Goal: Task Accomplishment & Management: Use online tool/utility

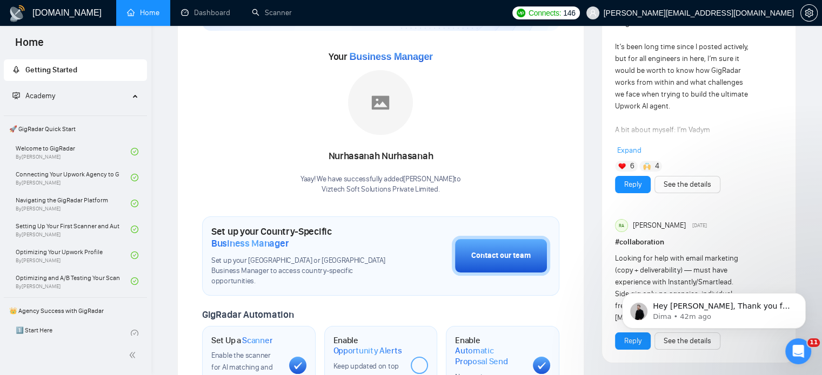
scroll to position [162, 0]
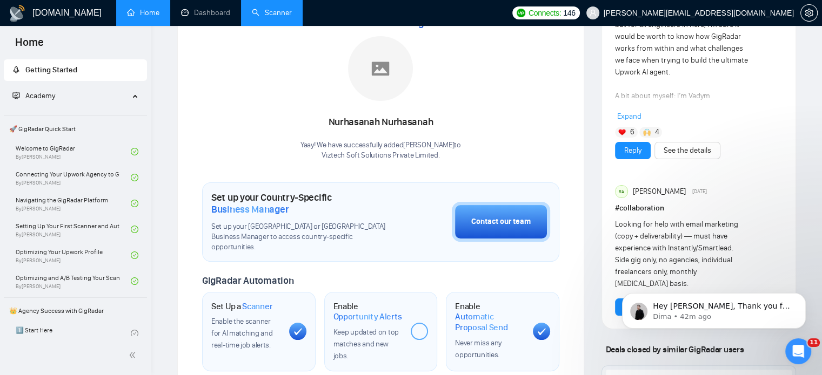
click at [265, 11] on link "Scanner" at bounding box center [272, 12] width 40 height 9
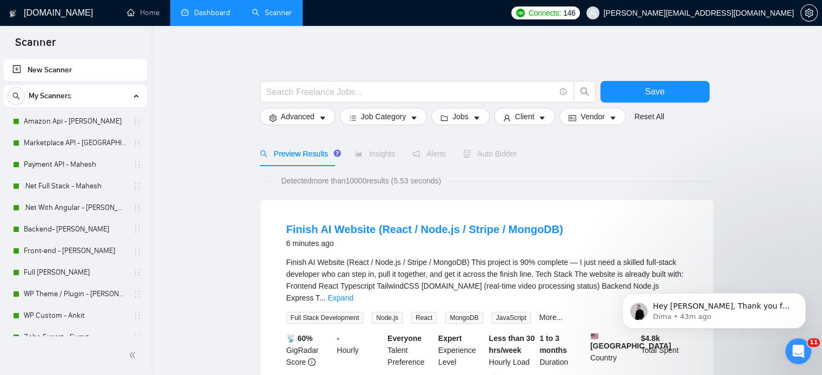
click at [201, 17] on link "Dashboard" at bounding box center [205, 12] width 49 height 9
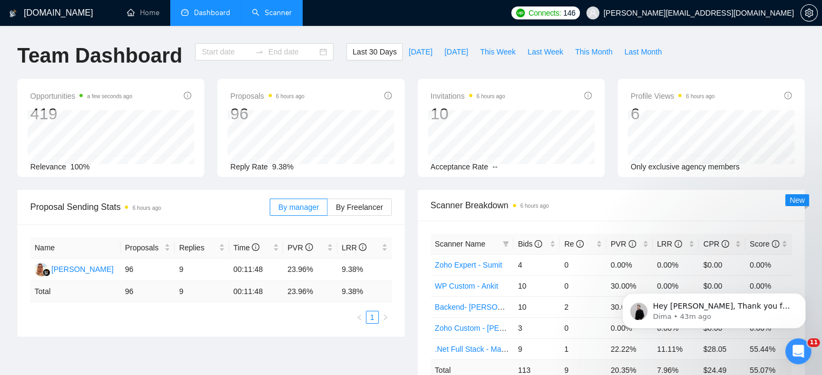
type input "2025-09-02"
type input "2025-10-02"
drag, startPoint x: 456, startPoint y: 53, endPoint x: 441, endPoint y: 51, distance: 15.3
click at [444, 51] on span "Yesterday" at bounding box center [456, 52] width 24 height 12
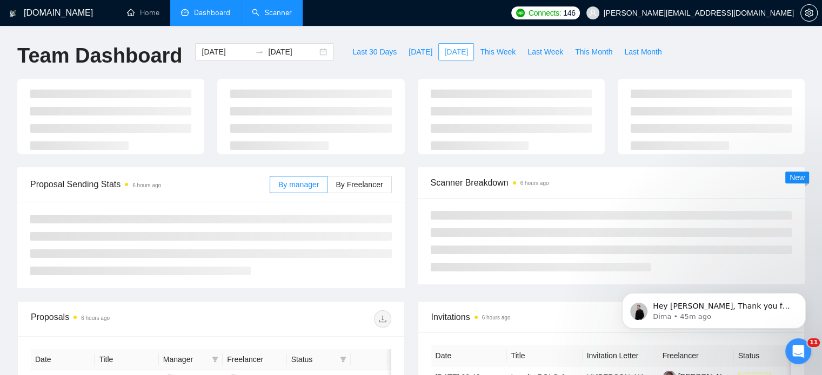
type input "2025-10-01"
click at [444, 51] on span "Yesterday" at bounding box center [456, 52] width 24 height 12
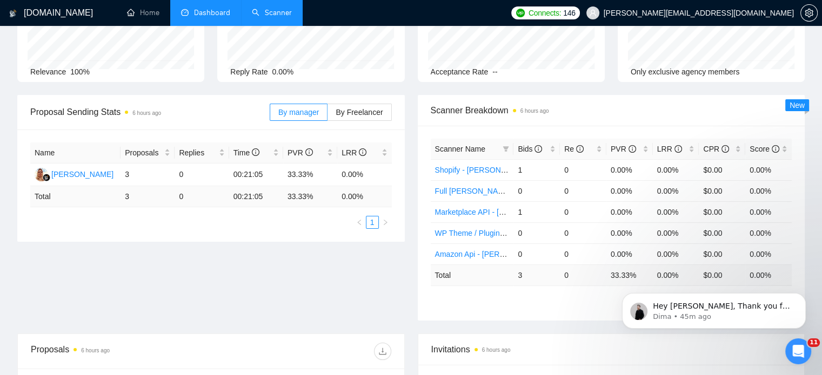
scroll to position [108, 0]
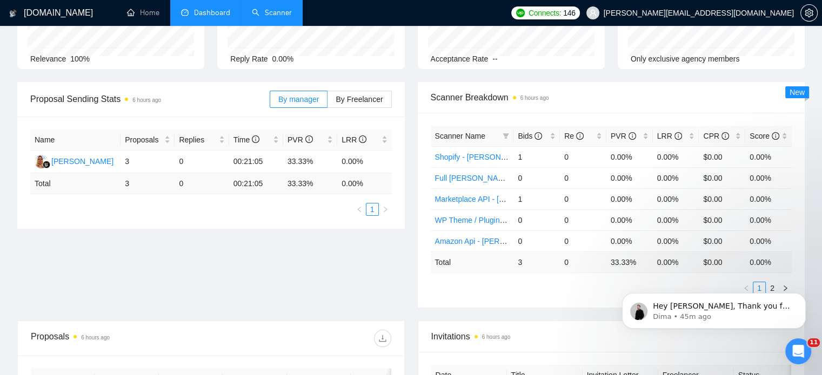
click at [534, 298] on div "Scanner Name Bids Re PVR LRR CPR Score Shopify - Janak 1 0 0.00% 0.00% $0.00 0.…" at bounding box center [611, 210] width 387 height 195
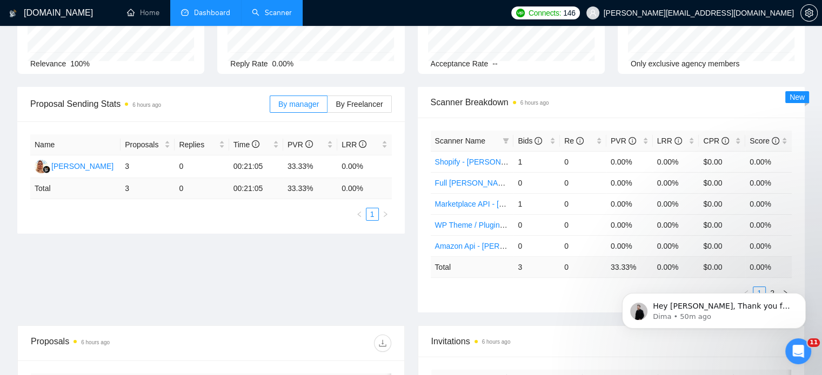
scroll to position [0, 0]
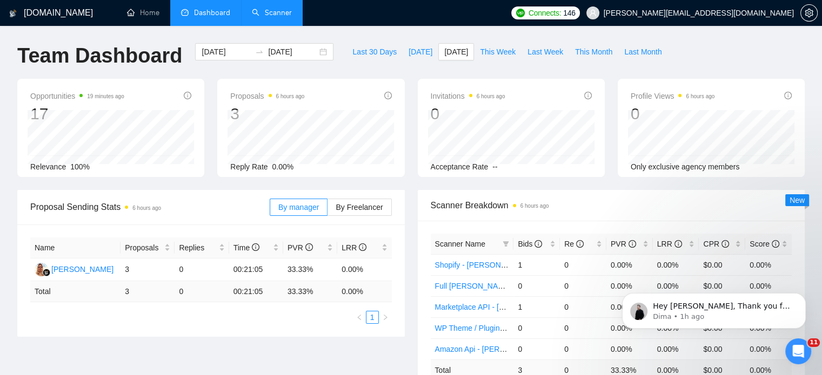
drag, startPoint x: 362, startPoint y: 19, endPoint x: 266, endPoint y: 3, distance: 97.5
click at [355, 19] on ul "Home Dashboard Scanner" at bounding box center [308, 13] width 393 height 26
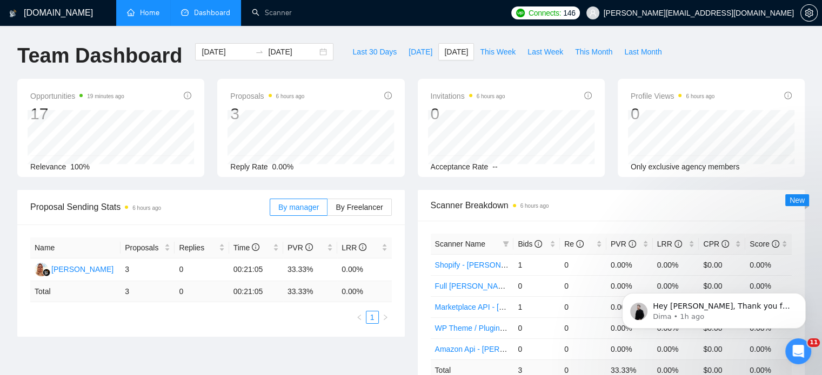
click at [146, 16] on link "Home" at bounding box center [143, 12] width 32 height 9
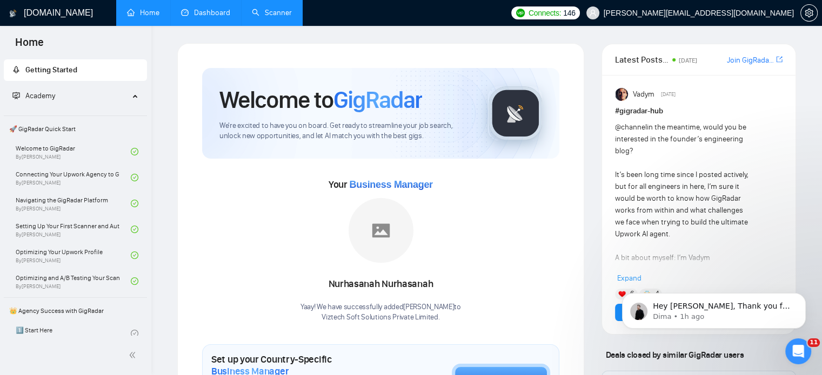
click at [216, 17] on link "Dashboard" at bounding box center [205, 12] width 49 height 9
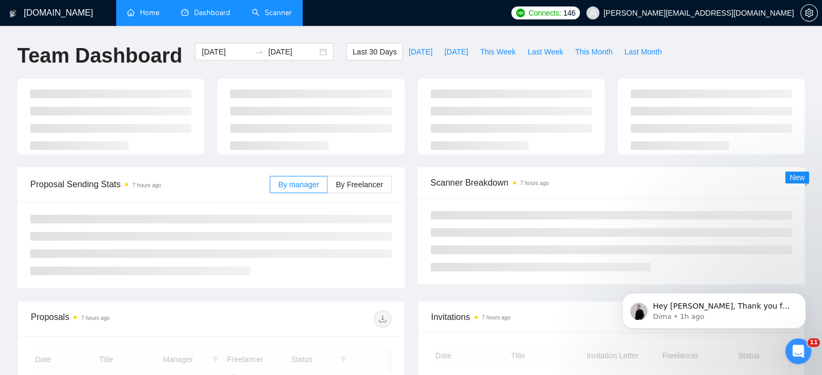
click at [280, 17] on link "Scanner" at bounding box center [272, 12] width 40 height 9
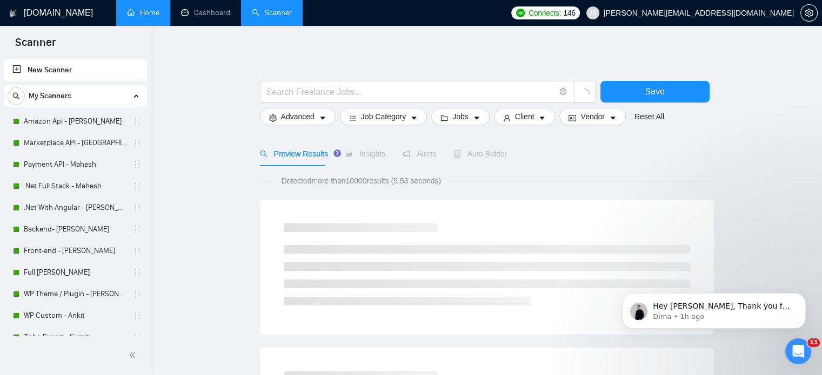
click at [142, 15] on link "Home" at bounding box center [143, 12] width 32 height 9
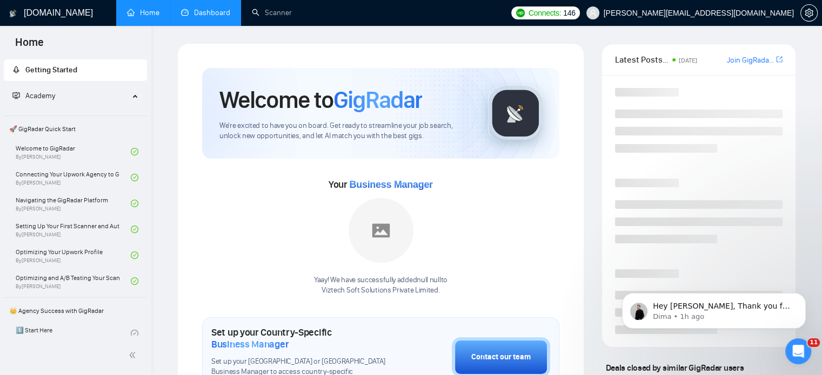
click at [194, 17] on link "Dashboard" at bounding box center [205, 12] width 49 height 9
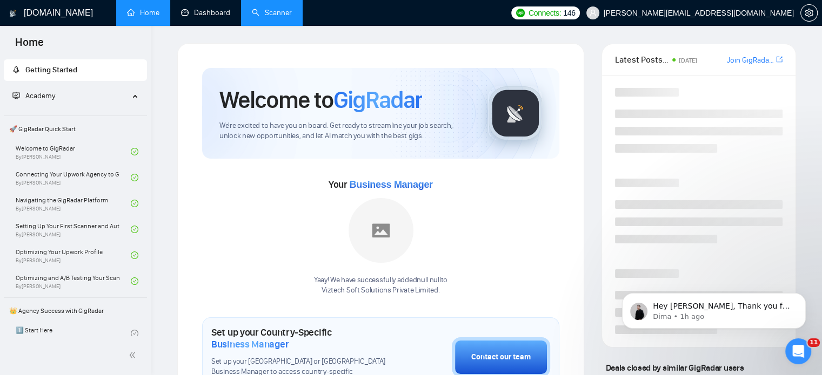
click at [257, 16] on link "Scanner" at bounding box center [272, 12] width 40 height 9
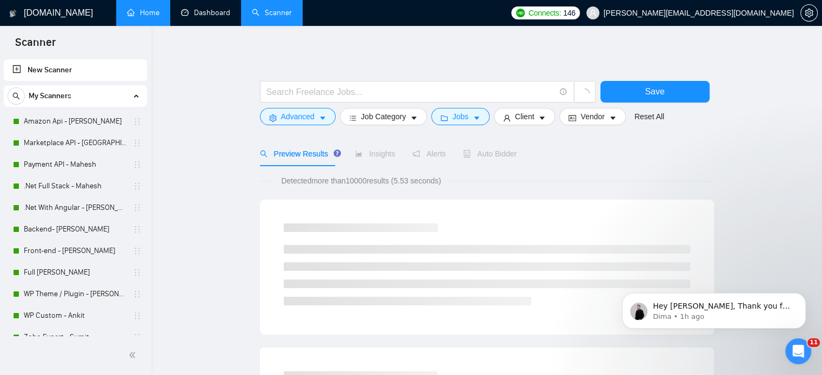
drag, startPoint x: 205, startPoint y: 16, endPoint x: 112, endPoint y: 13, distance: 93.0
click at [205, 16] on link "Dashboard" at bounding box center [205, 12] width 49 height 9
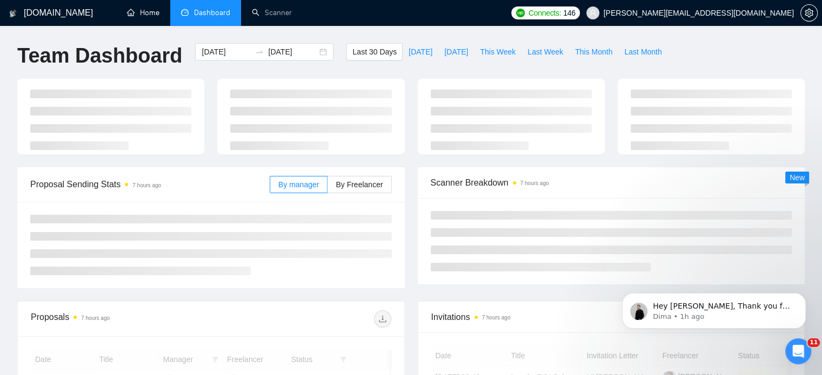
drag, startPoint x: 147, startPoint y: 15, endPoint x: 250, endPoint y: 51, distance: 109.0
click at [145, 15] on link "Home" at bounding box center [143, 12] width 32 height 9
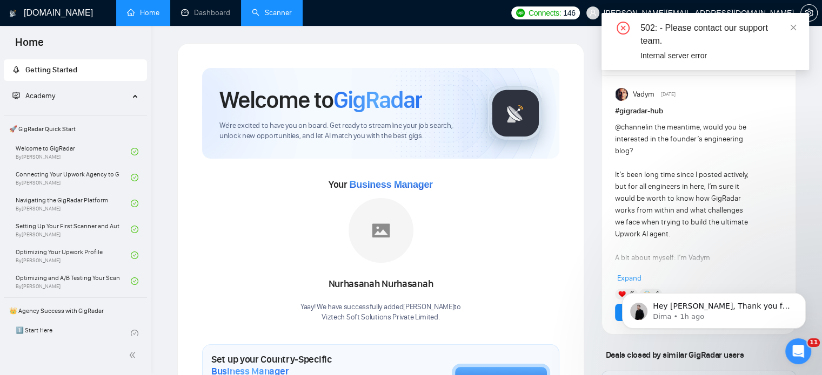
click at [268, 11] on link "Scanner" at bounding box center [272, 12] width 40 height 9
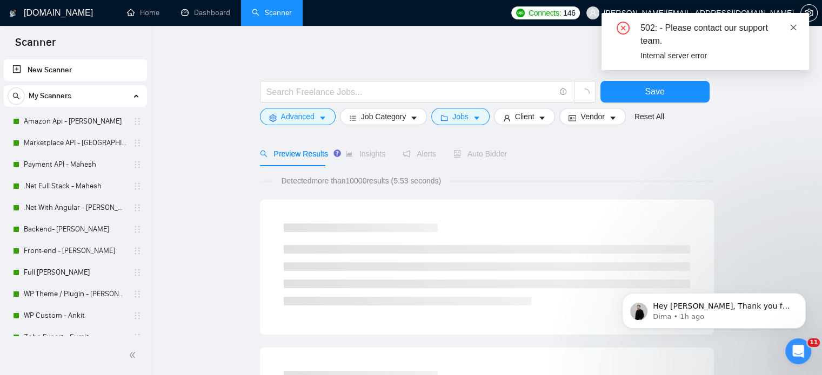
drag, startPoint x: 791, startPoint y: 28, endPoint x: 760, endPoint y: 63, distance: 46.7
click at [791, 28] on icon "close" at bounding box center [793, 28] width 8 height 8
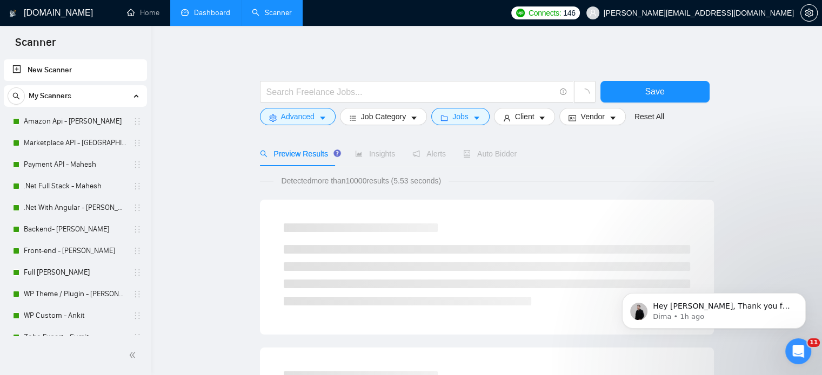
click at [209, 17] on link "Dashboard" at bounding box center [205, 12] width 49 height 9
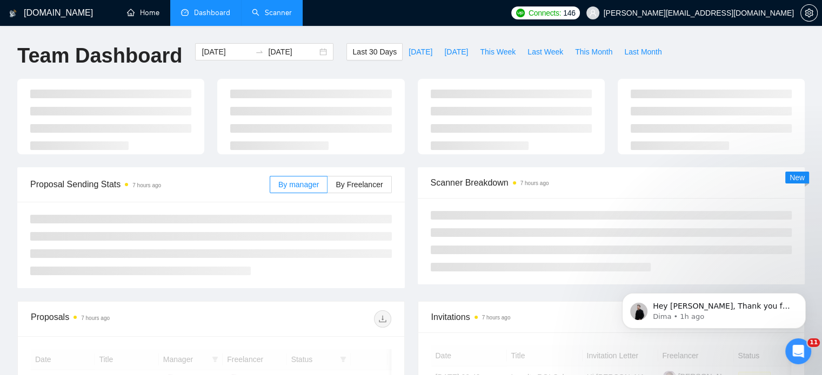
drag, startPoint x: 143, startPoint y: 9, endPoint x: 158, endPoint y: 28, distance: 24.2
click at [142, 9] on link "Home" at bounding box center [143, 12] width 32 height 9
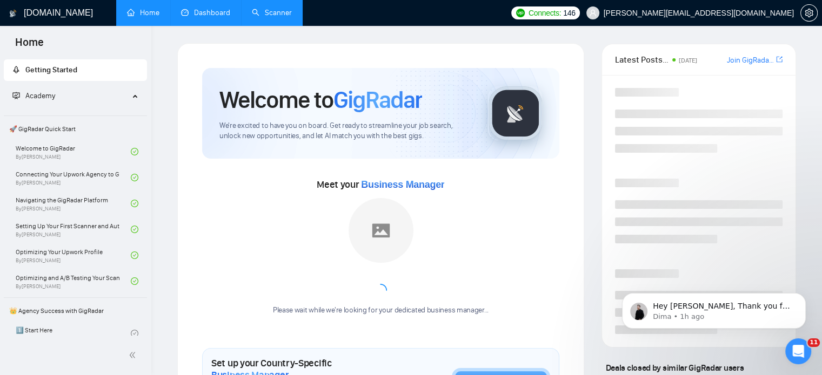
click at [277, 12] on link "Scanner" at bounding box center [272, 12] width 40 height 9
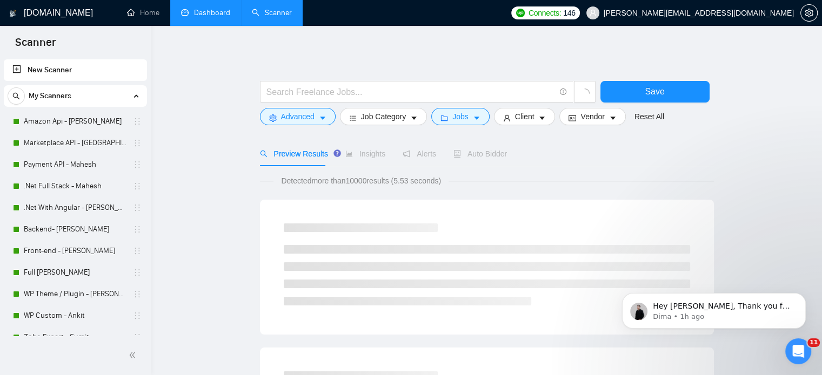
drag, startPoint x: 188, startPoint y: 15, endPoint x: 218, endPoint y: 115, distance: 104.4
click at [187, 15] on link "Dashboard" at bounding box center [205, 12] width 49 height 9
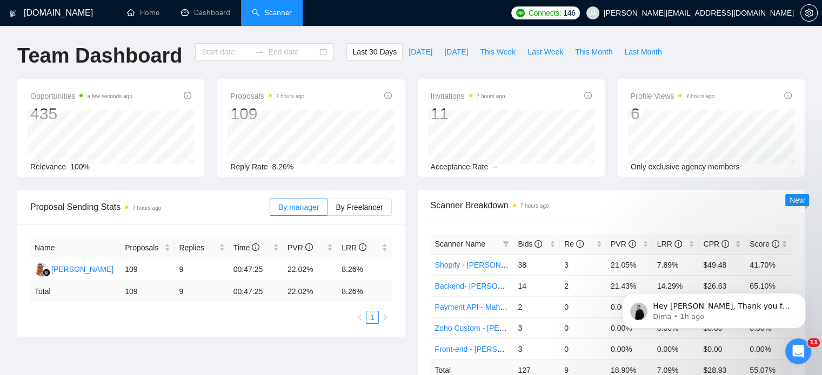
type input "2025-09-02"
type input "2025-10-02"
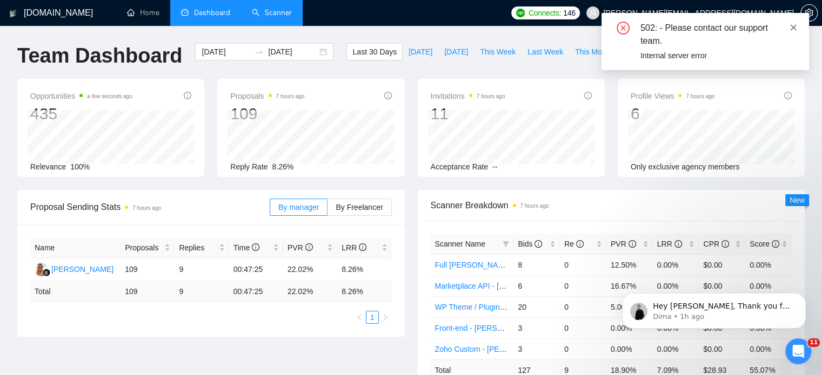
click at [793, 28] on icon "close" at bounding box center [793, 27] width 6 height 6
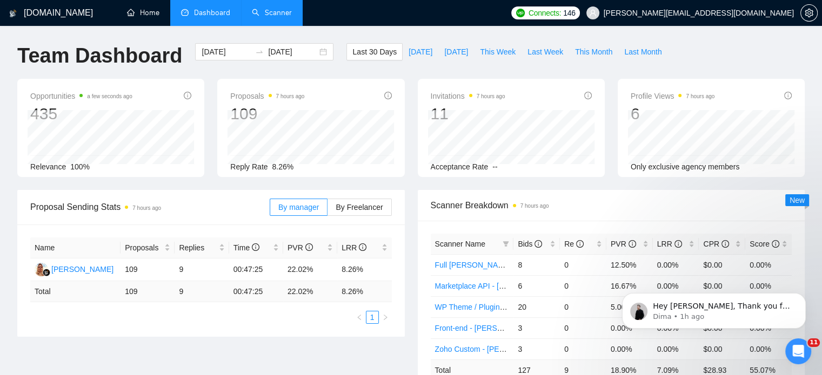
drag, startPoint x: 145, startPoint y: 11, endPoint x: 640, endPoint y: 17, distance: 495.4
click at [145, 12] on link "Home" at bounding box center [143, 12] width 32 height 9
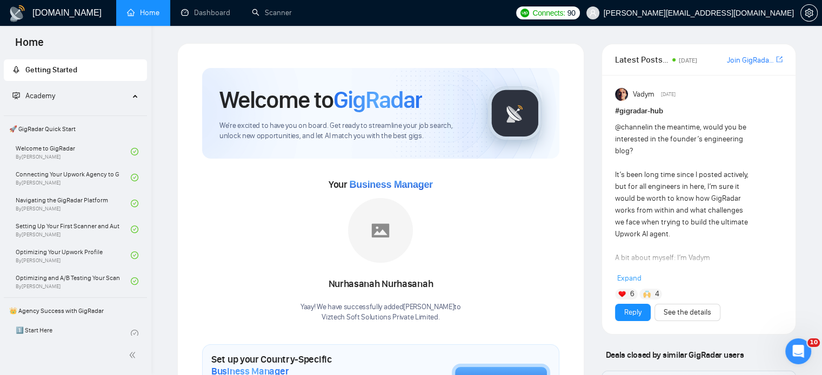
click at [511, 10] on ul "Home Dashboard Scanner" at bounding box center [311, 13] width 398 height 26
drag, startPoint x: 614, startPoint y: 61, endPoint x: 772, endPoint y: 69, distance: 158.5
click at [772, 69] on div "Latest Posts from the GigRadar Community 5 days ago Join GigRadar Slack Communi…" at bounding box center [698, 59] width 167 height 31
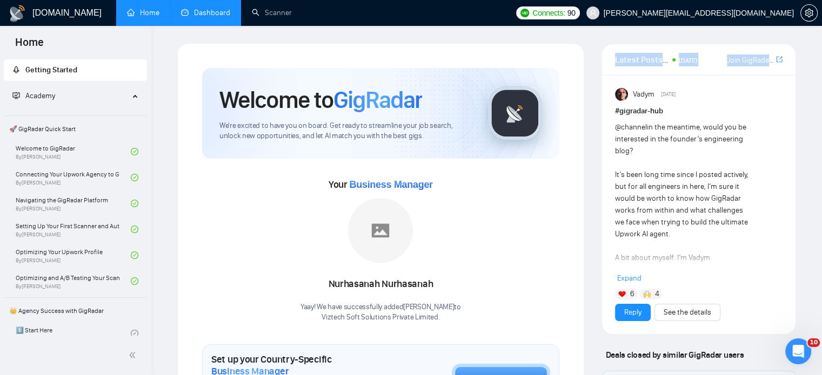
click at [214, 12] on link "Dashboard" at bounding box center [205, 12] width 49 height 9
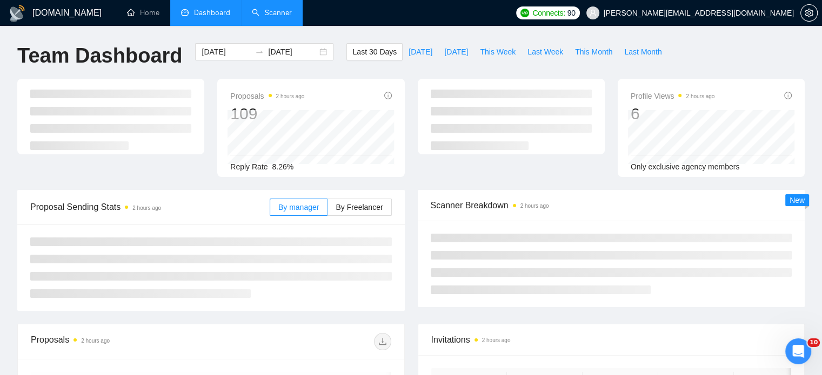
click at [271, 17] on link "Scanner" at bounding box center [272, 12] width 40 height 9
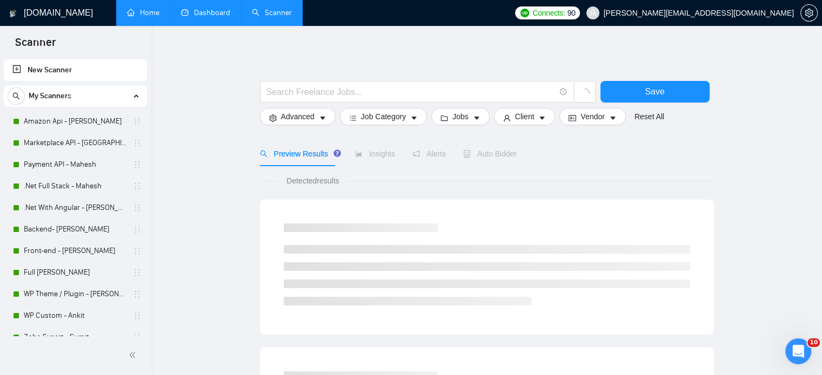
click at [151, 17] on link "Home" at bounding box center [143, 12] width 32 height 9
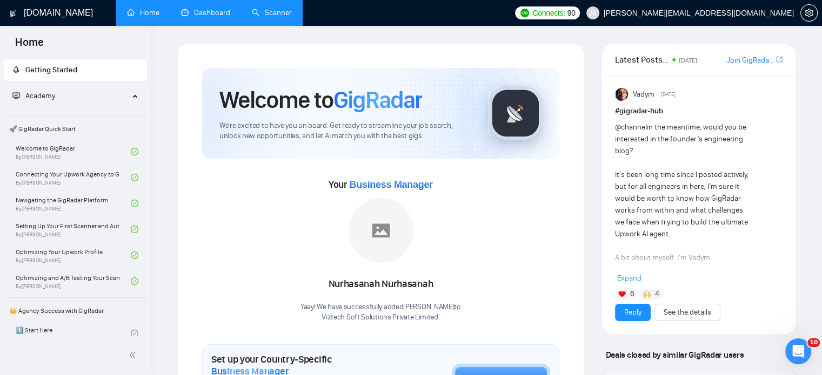
click at [220, 15] on link "Dashboard" at bounding box center [205, 12] width 49 height 9
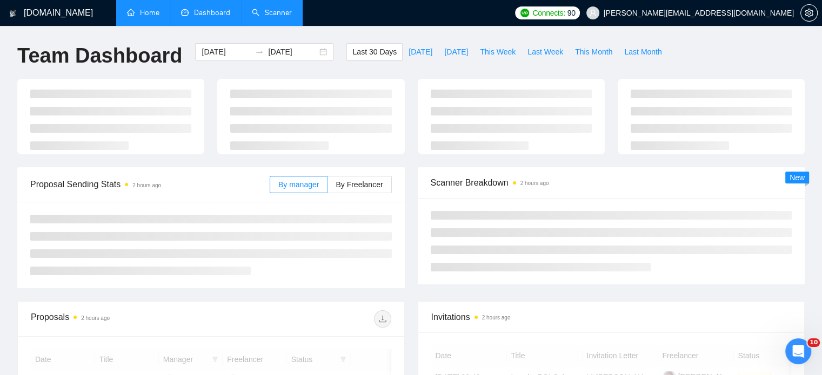
click at [278, 8] on link "Scanner" at bounding box center [272, 12] width 40 height 9
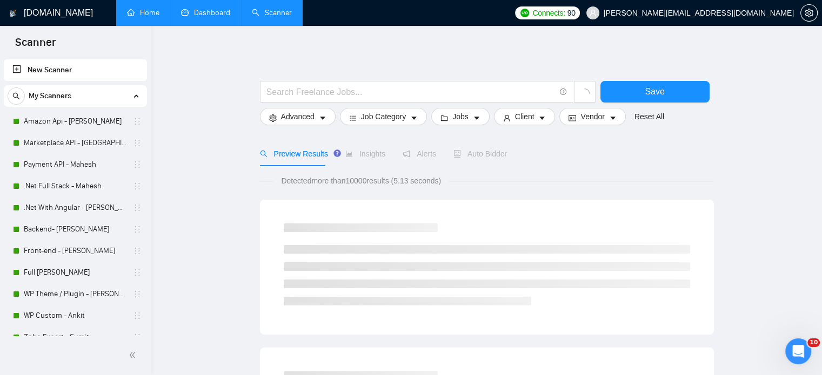
click at [210, 15] on link "Dashboard" at bounding box center [205, 12] width 49 height 9
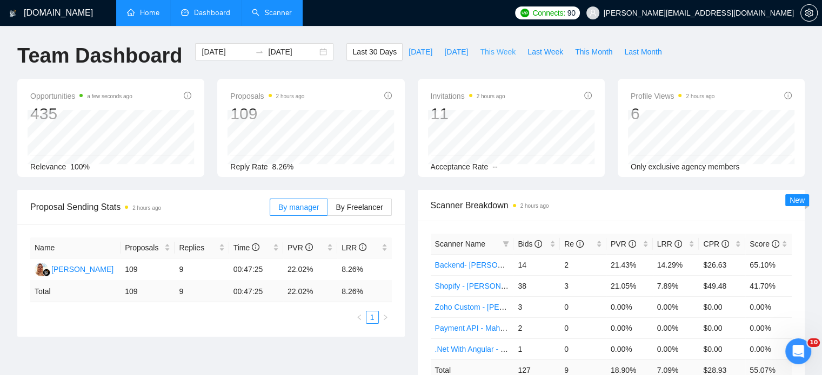
click at [484, 50] on span "This Week" at bounding box center [498, 52] width 36 height 12
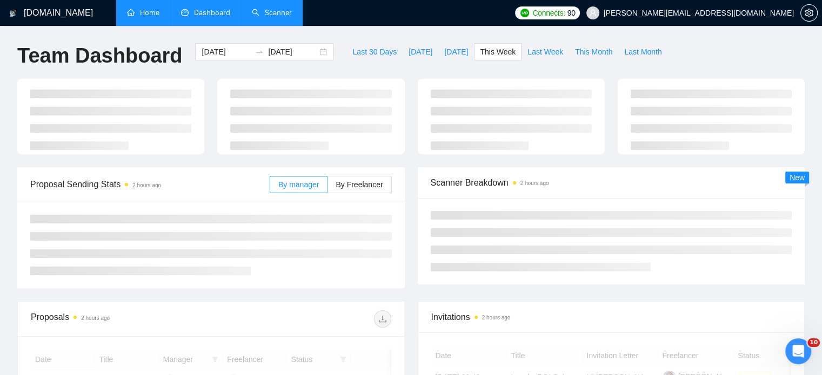
type input "2025-09-29"
type input "2025-10-05"
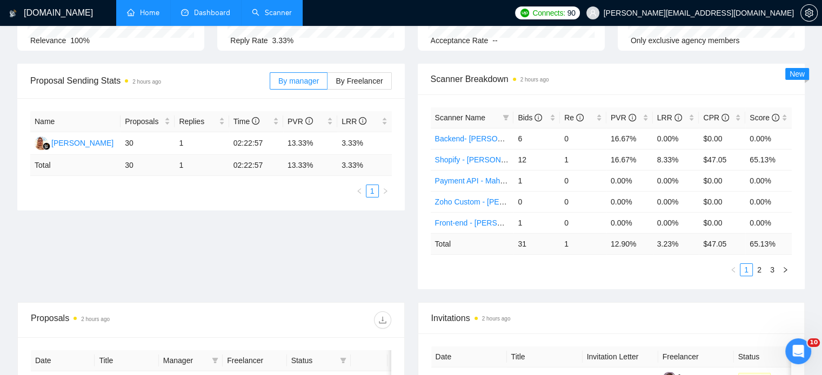
scroll to position [125, 0]
click at [552, 114] on div "Bids" at bounding box center [537, 119] width 38 height 12
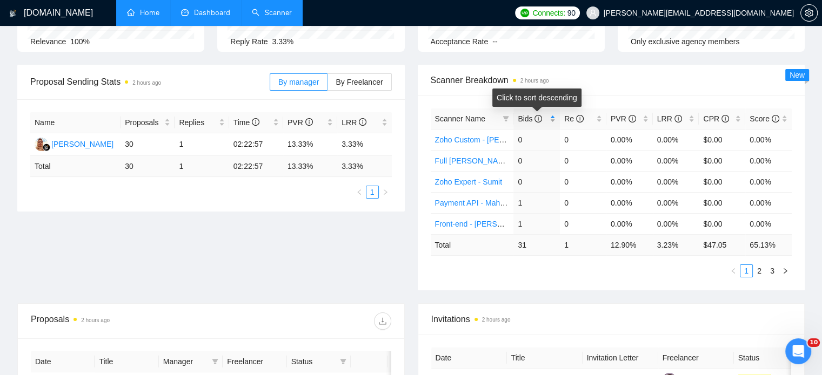
click at [552, 114] on div "Bids" at bounding box center [537, 119] width 38 height 12
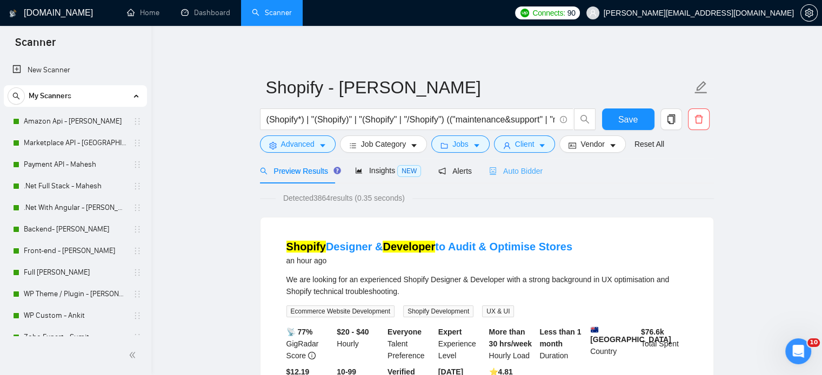
click at [520, 178] on div "Auto Bidder" at bounding box center [515, 170] width 53 height 25
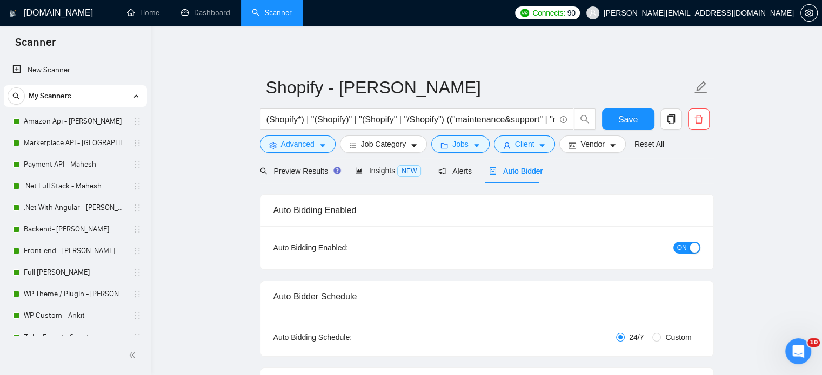
radio input "false"
radio input "true"
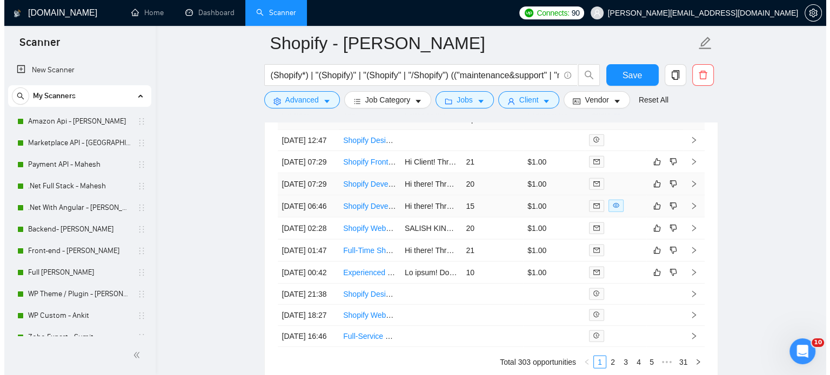
scroll to position [2817, 0]
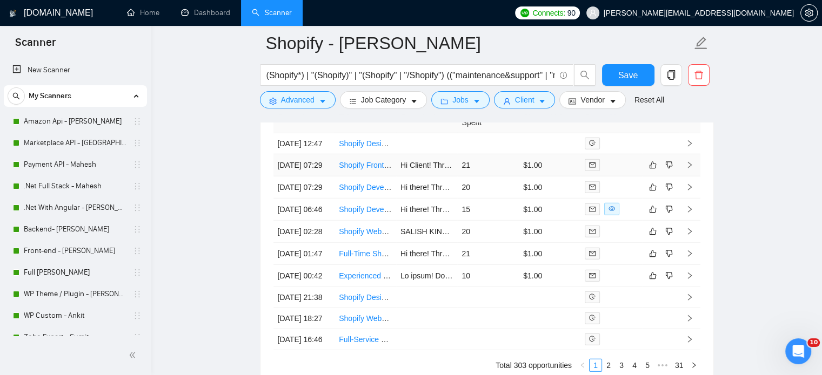
click at [361, 177] on td "Shopify Front-End Developer" at bounding box center [365, 166] width 62 height 22
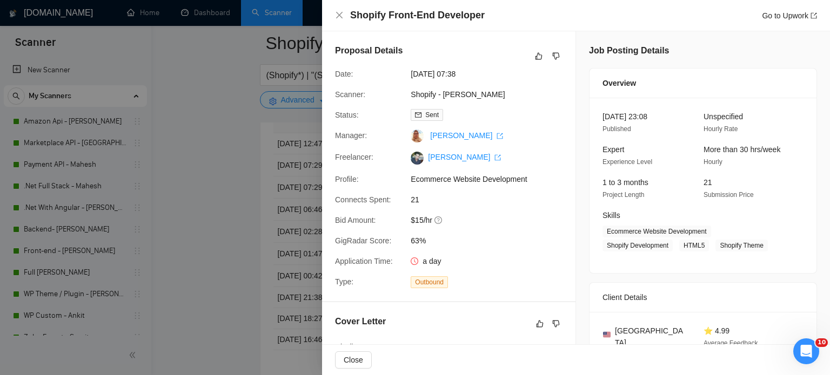
click at [212, 120] on div at bounding box center [415, 187] width 830 height 375
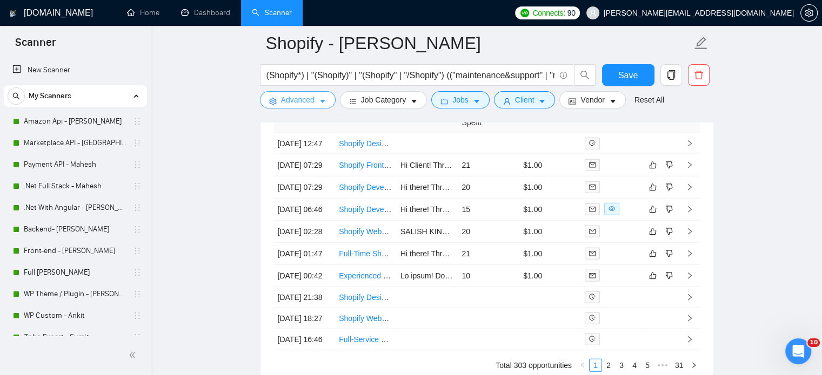
click at [323, 101] on icon "caret-down" at bounding box center [322, 101] width 5 height 3
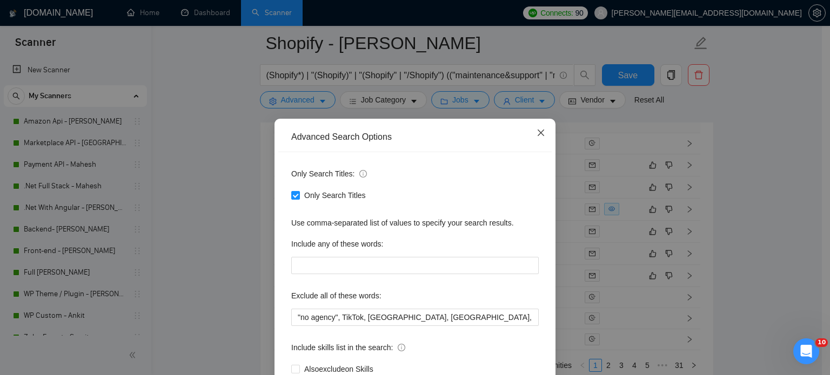
click at [536, 137] on icon "close" at bounding box center [540, 133] width 9 height 9
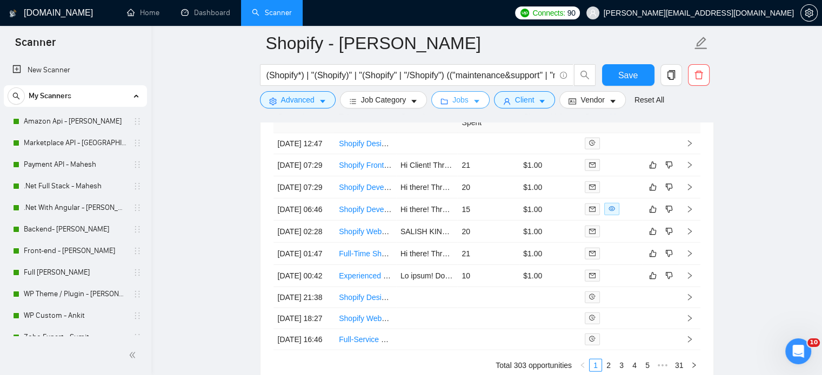
click at [463, 97] on span "Jobs" at bounding box center [460, 100] width 16 height 12
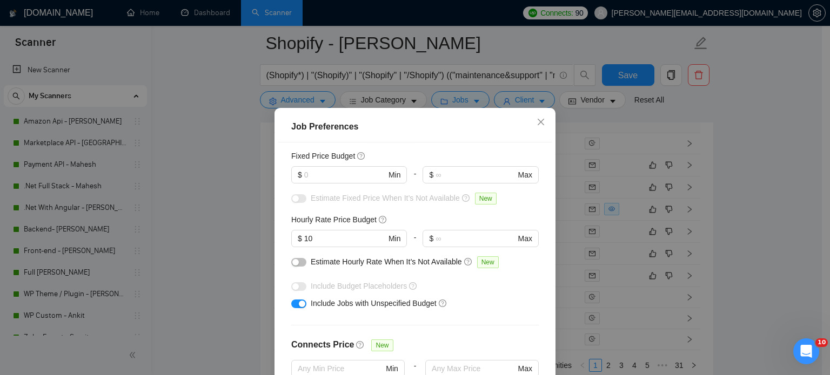
scroll to position [30, 0]
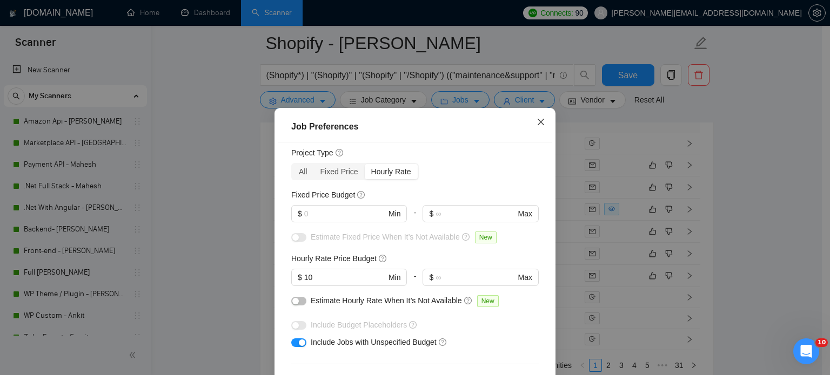
click at [538, 126] on icon "close" at bounding box center [540, 122] width 9 height 9
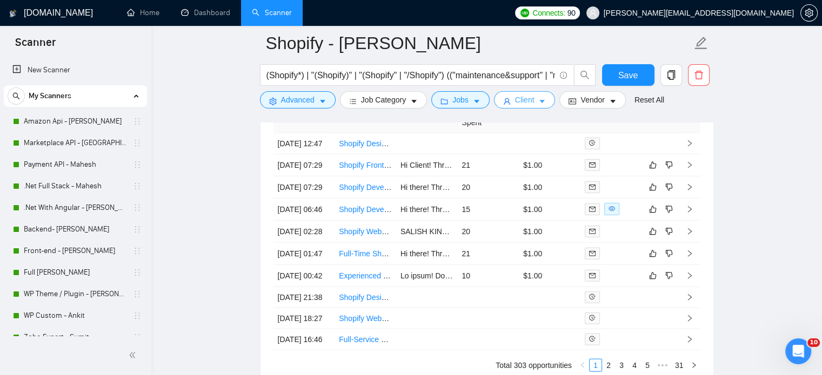
click at [538, 99] on icon "caret-down" at bounding box center [542, 102] width 8 height 8
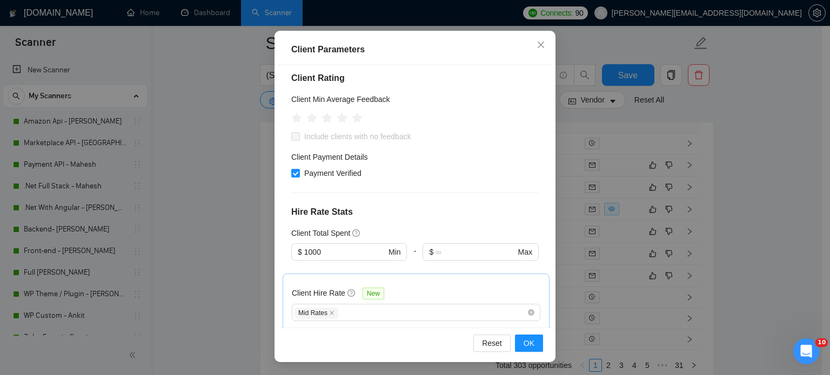
scroll to position [0, 0]
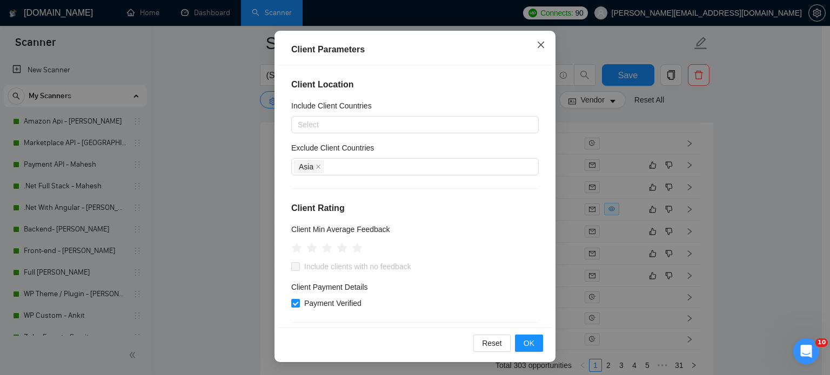
click at [535, 39] on span "Close" at bounding box center [540, 45] width 29 height 29
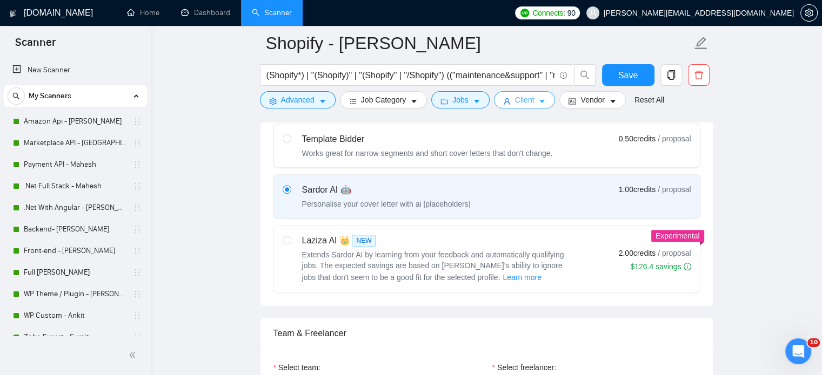
scroll to position [483, 0]
click at [395, 140] on div "Template Bidder" at bounding box center [427, 139] width 251 height 13
click at [290, 140] on input "radio" at bounding box center [287, 139] width 8 height 8
radio input "true"
radio input "false"
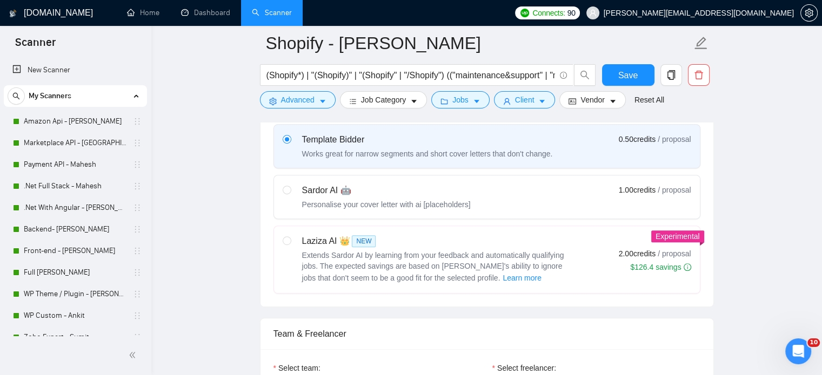
click at [411, 200] on div "Personalise your cover letter with ai [placeholders]" at bounding box center [386, 204] width 169 height 11
click at [290, 193] on input "radio" at bounding box center [287, 190] width 8 height 8
radio input "true"
radio input "false"
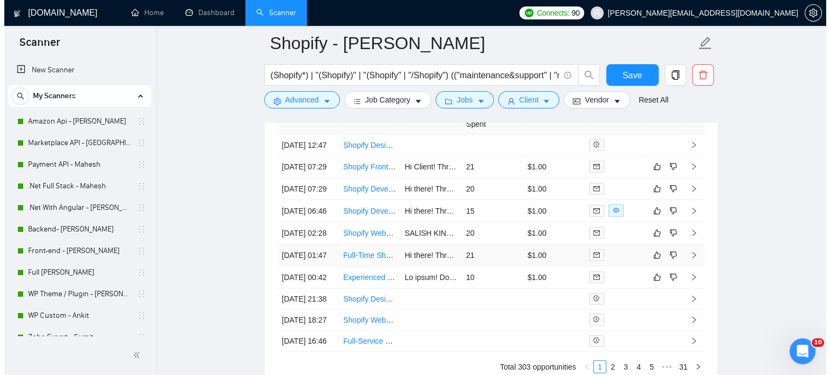
scroll to position [2816, 0]
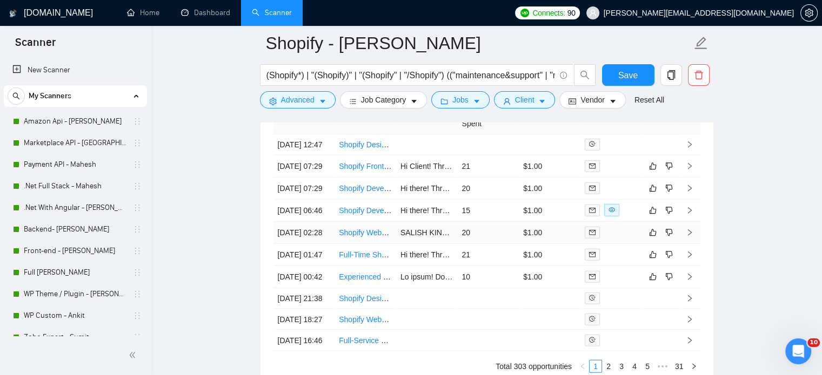
click at [349, 237] on link "Shopify Website Build Specialist Needed" at bounding box center [407, 233] width 137 height 9
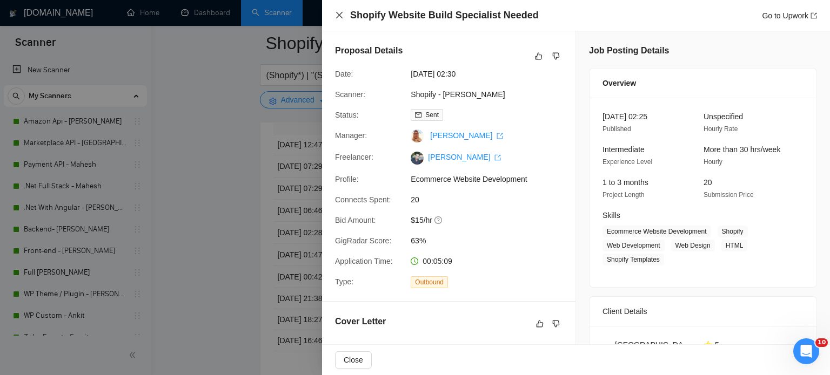
click at [341, 17] on icon "close" at bounding box center [339, 15] width 9 height 9
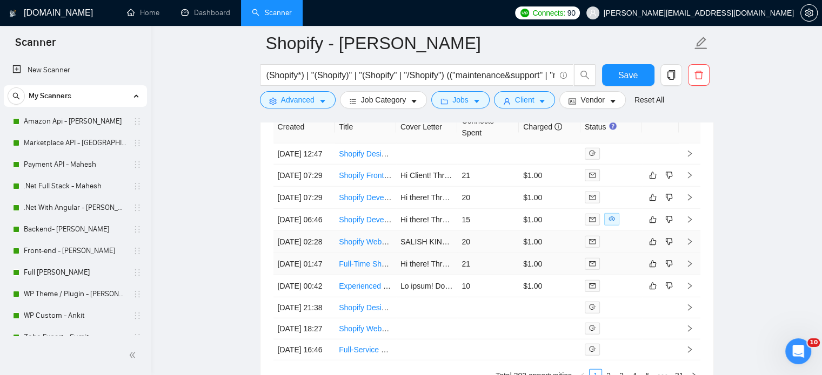
scroll to position [2799, 0]
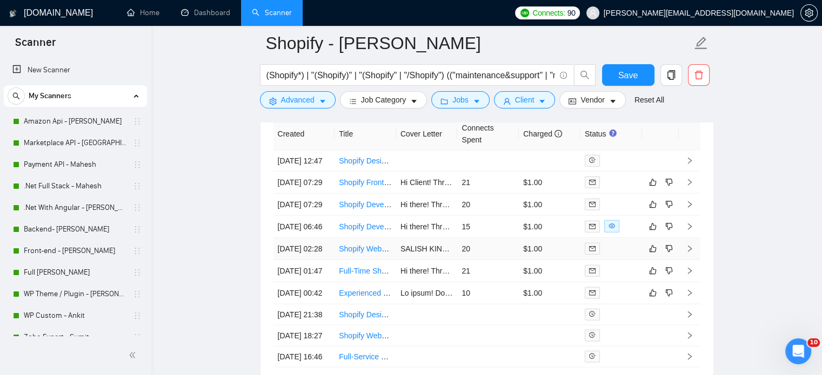
drag, startPoint x: 371, startPoint y: 293, endPoint x: 232, endPoint y: 287, distance: 139.0
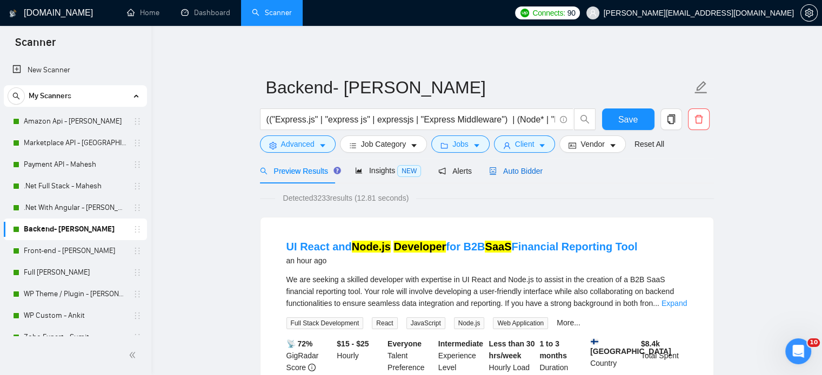
click at [518, 170] on span "Auto Bidder" at bounding box center [515, 171] width 53 height 9
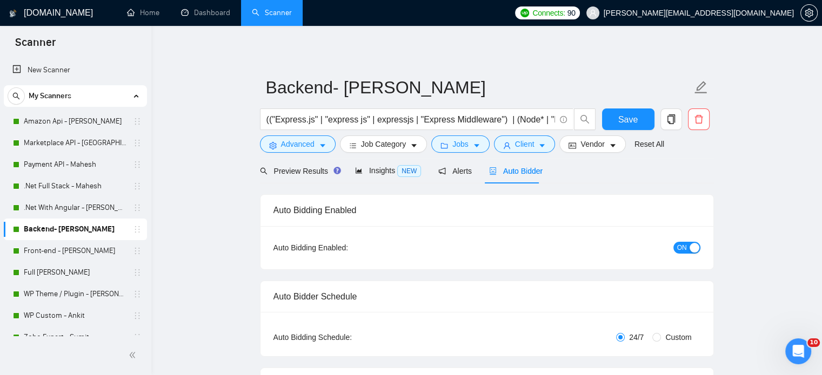
radio input "false"
radio input "true"
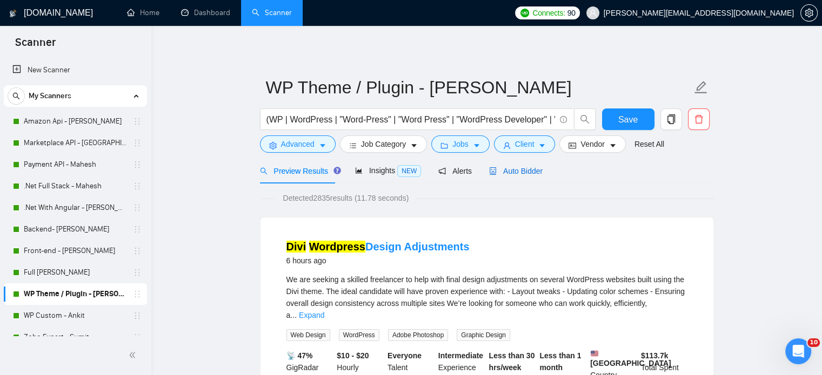
click at [510, 168] on span "Auto Bidder" at bounding box center [515, 171] width 53 height 9
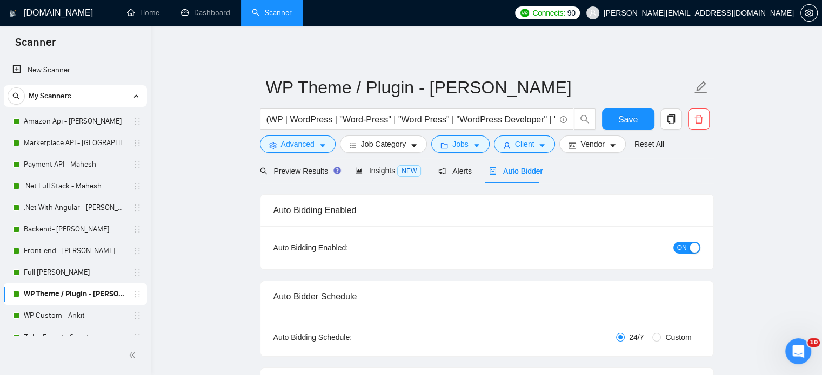
radio input "false"
radio input "true"
